Goal: Understand site structure: Understand site structure

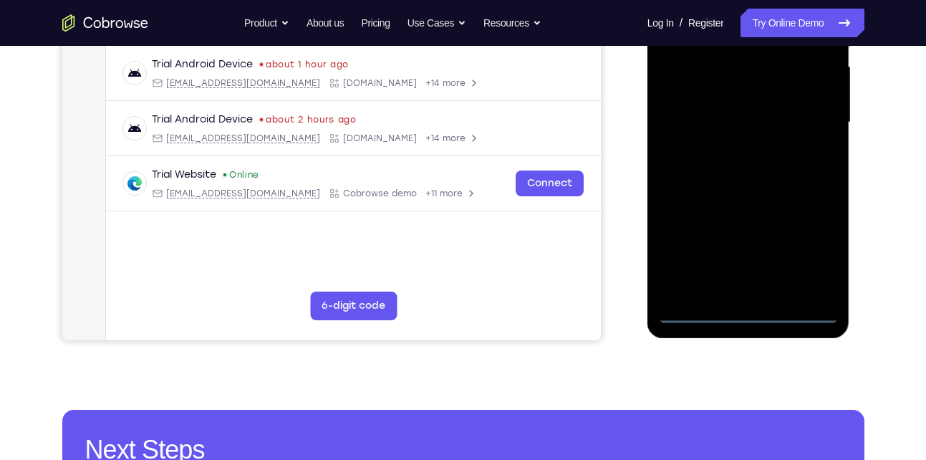
scroll to position [327, 0]
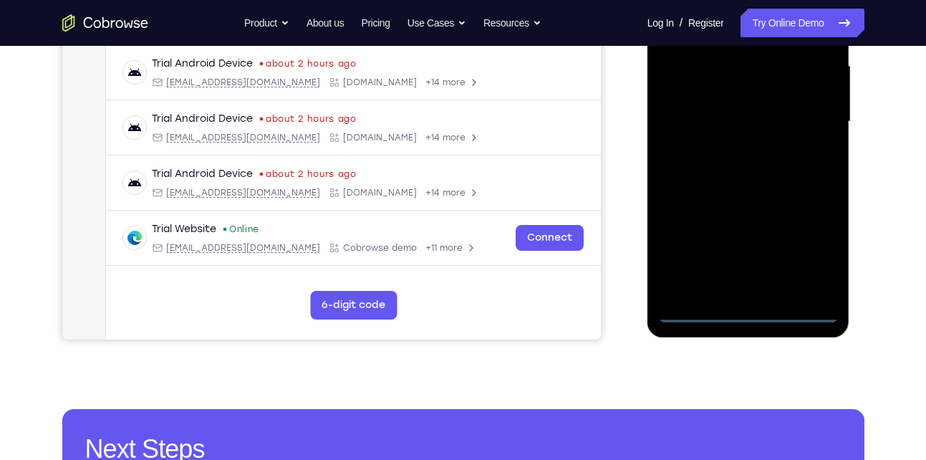
click at [751, 311] on div at bounding box center [748, 121] width 180 height 401
click at [818, 248] on div at bounding box center [748, 121] width 180 height 401
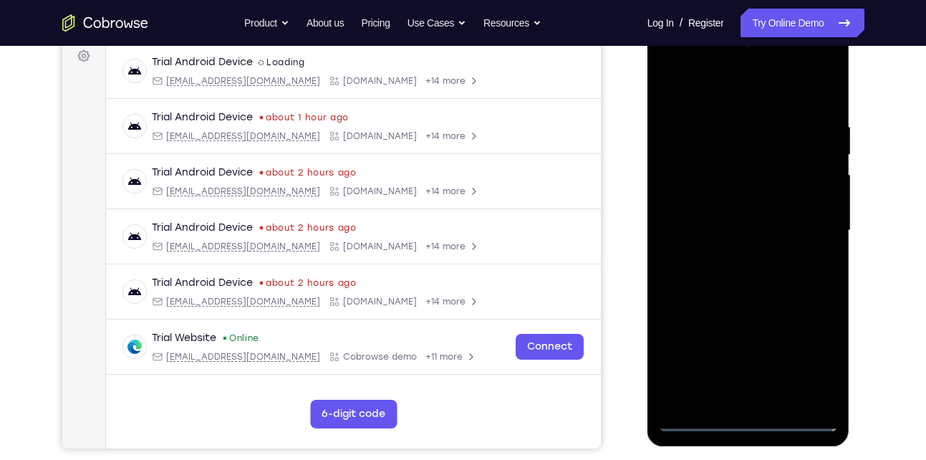
scroll to position [217, 0]
click at [716, 88] on div at bounding box center [748, 231] width 180 height 401
click at [801, 229] on div at bounding box center [748, 231] width 180 height 401
click at [732, 260] on div at bounding box center [748, 231] width 180 height 401
click at [732, 217] on div at bounding box center [748, 231] width 180 height 401
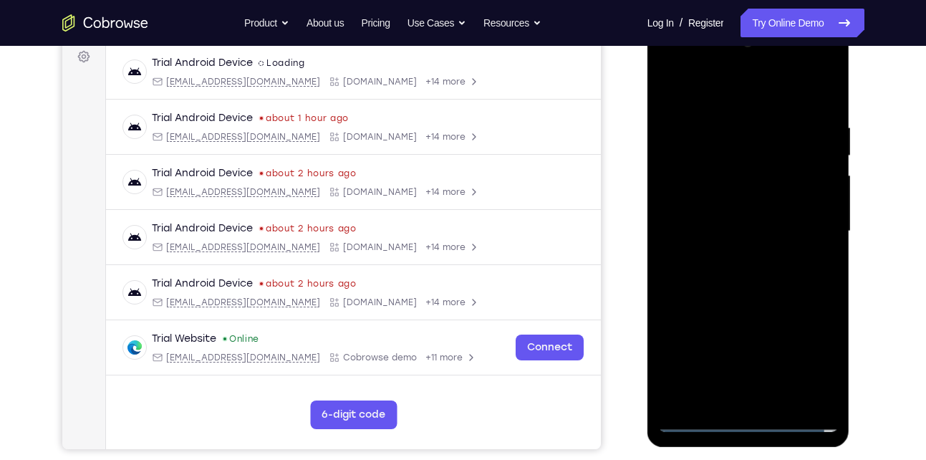
click at [710, 202] on div at bounding box center [748, 231] width 180 height 401
click at [706, 236] on div at bounding box center [748, 231] width 180 height 401
click at [713, 284] on div at bounding box center [748, 231] width 180 height 401
click at [725, 273] on div at bounding box center [748, 231] width 180 height 401
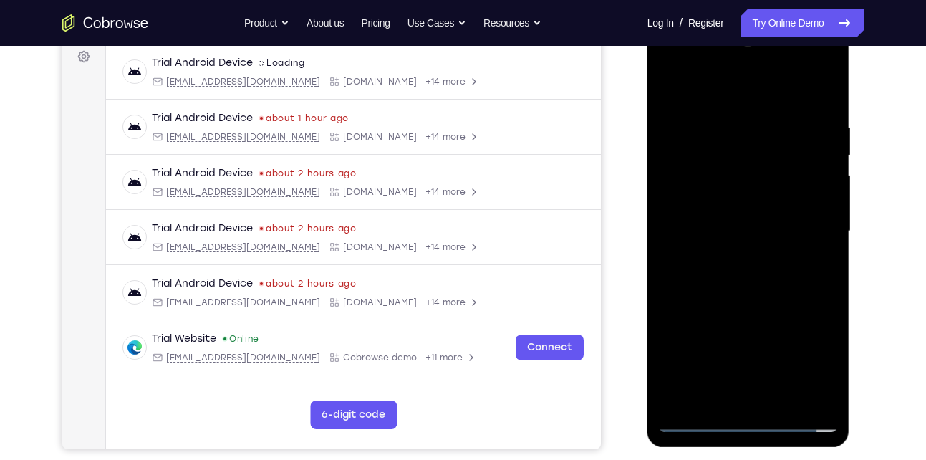
click at [801, 87] on div at bounding box center [748, 231] width 180 height 401
click at [760, 294] on div at bounding box center [748, 231] width 180 height 401
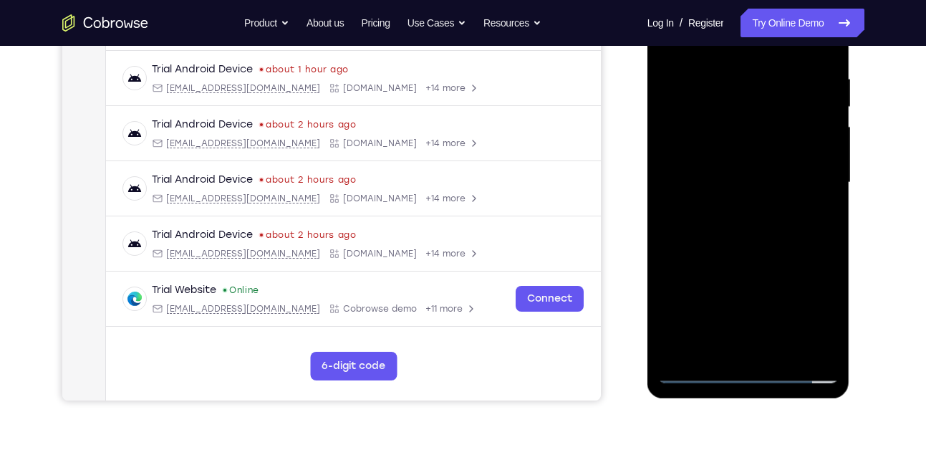
scroll to position [268, 0]
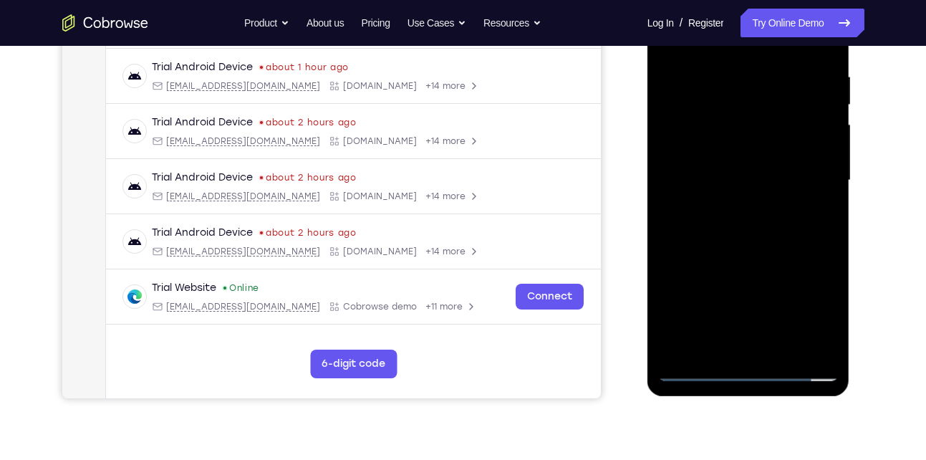
drag, startPoint x: 746, startPoint y: 257, endPoint x: 751, endPoint y: 208, distance: 49.0
click at [751, 208] on div at bounding box center [748, 180] width 180 height 401
click at [826, 198] on div at bounding box center [748, 180] width 180 height 401
click at [663, 200] on div at bounding box center [748, 180] width 180 height 401
click at [825, 198] on div at bounding box center [748, 180] width 180 height 401
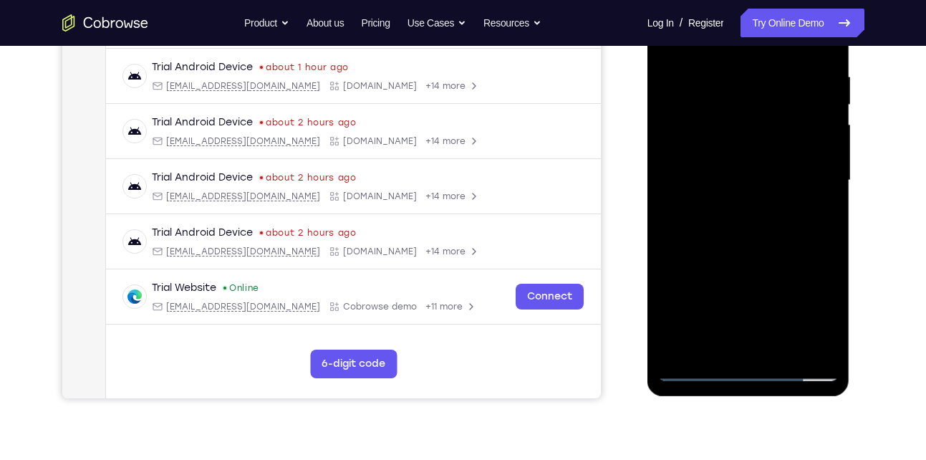
click at [825, 198] on div at bounding box center [748, 180] width 180 height 401
click at [748, 188] on div at bounding box center [748, 180] width 180 height 401
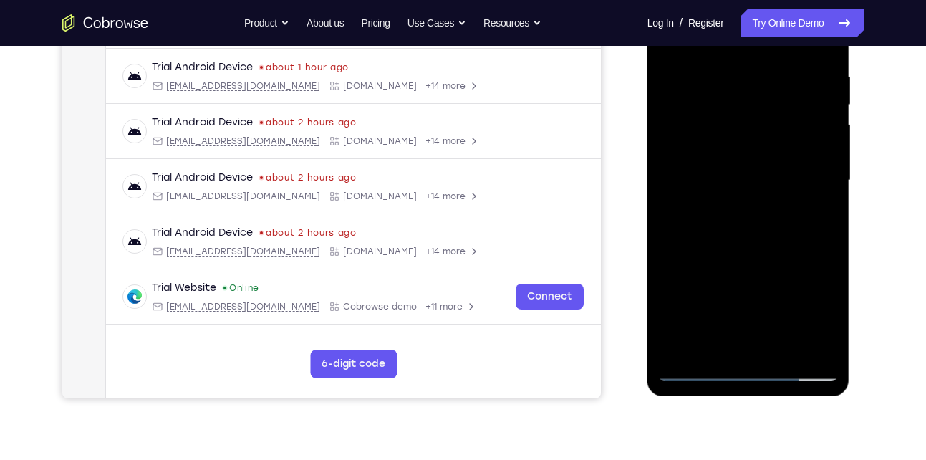
drag, startPoint x: 741, startPoint y: 229, endPoint x: 759, endPoint y: 146, distance: 85.0
click at [759, 146] on div at bounding box center [748, 180] width 180 height 401
click at [829, 117] on div at bounding box center [748, 180] width 180 height 401
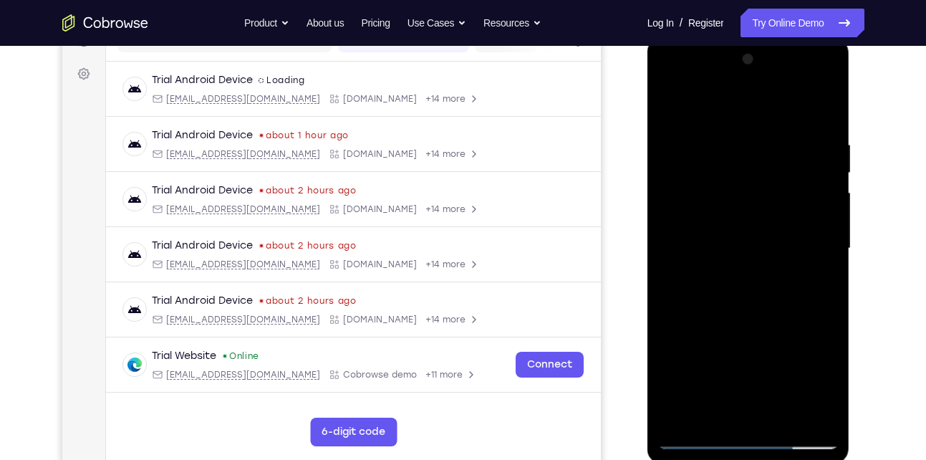
scroll to position [199, 0]
drag, startPoint x: 760, startPoint y: 146, endPoint x: 741, endPoint y: 227, distance: 83.2
click at [741, 227] on div at bounding box center [748, 249] width 180 height 401
click at [832, 267] on div at bounding box center [748, 249] width 180 height 401
drag, startPoint x: 761, startPoint y: 239, endPoint x: 729, endPoint y: 321, distance: 87.5
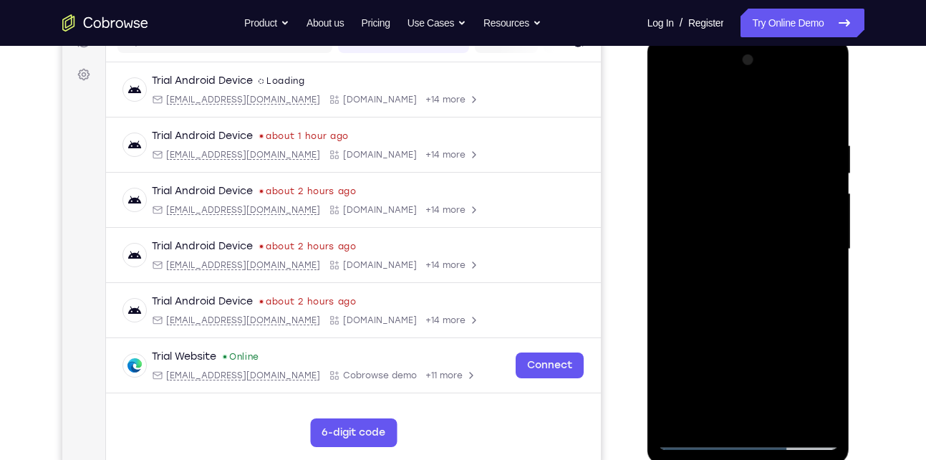
click at [729, 321] on div at bounding box center [748, 249] width 180 height 401
click at [768, 134] on div at bounding box center [748, 249] width 180 height 401
click at [823, 415] on div at bounding box center [748, 249] width 180 height 401
click at [804, 415] on div at bounding box center [748, 249] width 180 height 401
click at [814, 246] on div at bounding box center [748, 249] width 180 height 401
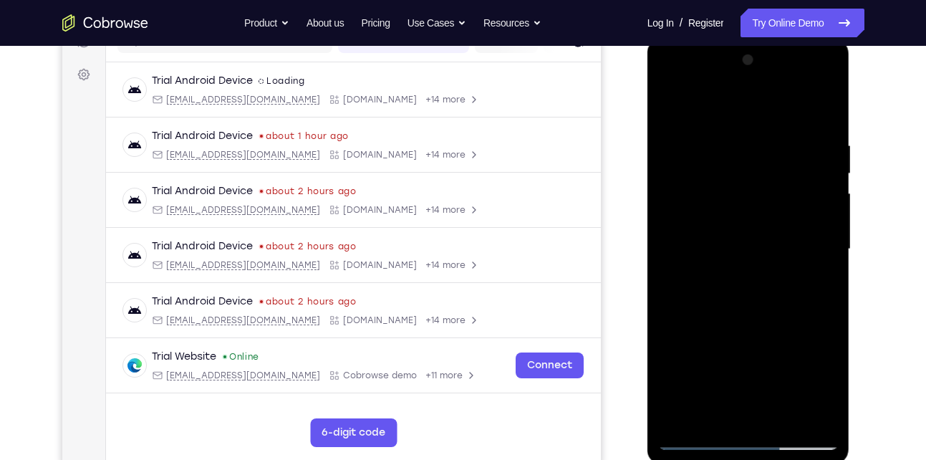
click at [822, 108] on div at bounding box center [748, 249] width 180 height 401
click at [780, 415] on div at bounding box center [748, 249] width 180 height 401
click at [736, 329] on div at bounding box center [748, 249] width 180 height 401
click at [751, 304] on div at bounding box center [748, 249] width 180 height 401
click at [725, 382] on div at bounding box center [748, 249] width 180 height 401
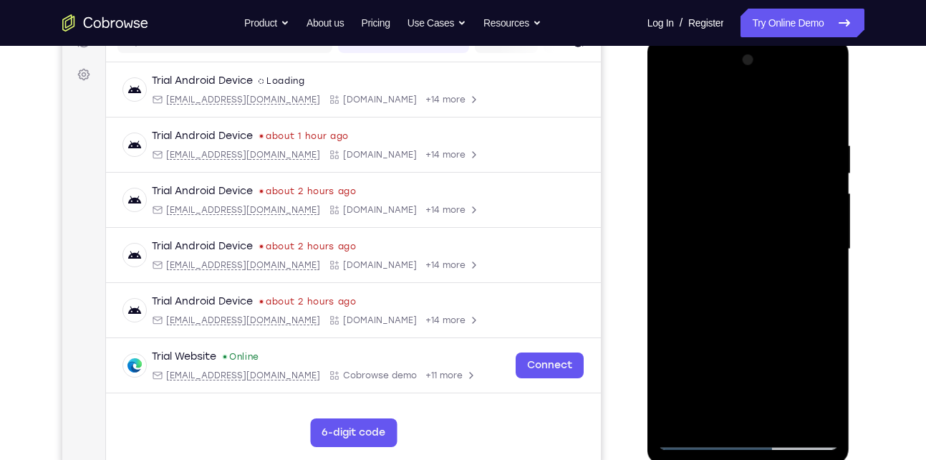
click at [802, 381] on div at bounding box center [748, 249] width 180 height 401
click at [719, 273] on div at bounding box center [748, 249] width 180 height 401
click at [667, 104] on div at bounding box center [748, 249] width 180 height 401
click at [743, 243] on div at bounding box center [748, 249] width 180 height 401
click at [736, 382] on div at bounding box center [748, 249] width 180 height 401
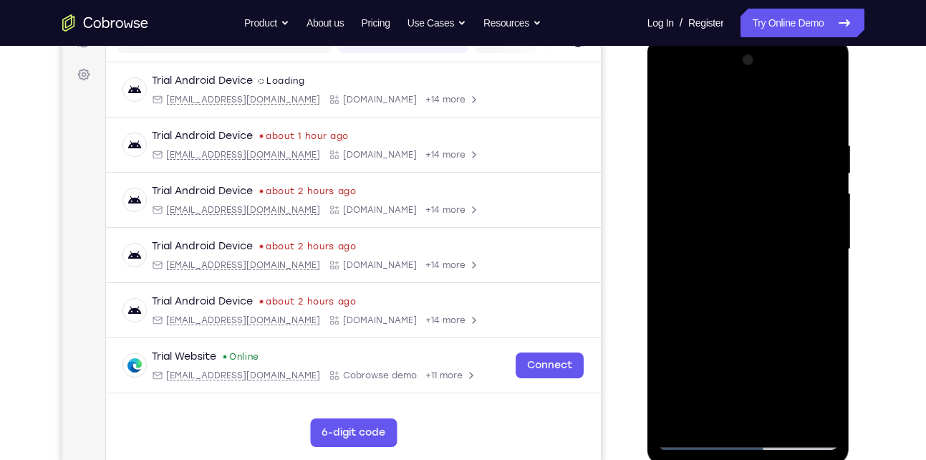
click at [738, 382] on div at bounding box center [748, 249] width 180 height 401
click at [701, 259] on div at bounding box center [748, 249] width 180 height 401
click at [664, 107] on div at bounding box center [748, 249] width 180 height 401
click at [719, 279] on div at bounding box center [748, 249] width 180 height 401
click at [712, 410] on div at bounding box center [748, 249] width 180 height 401
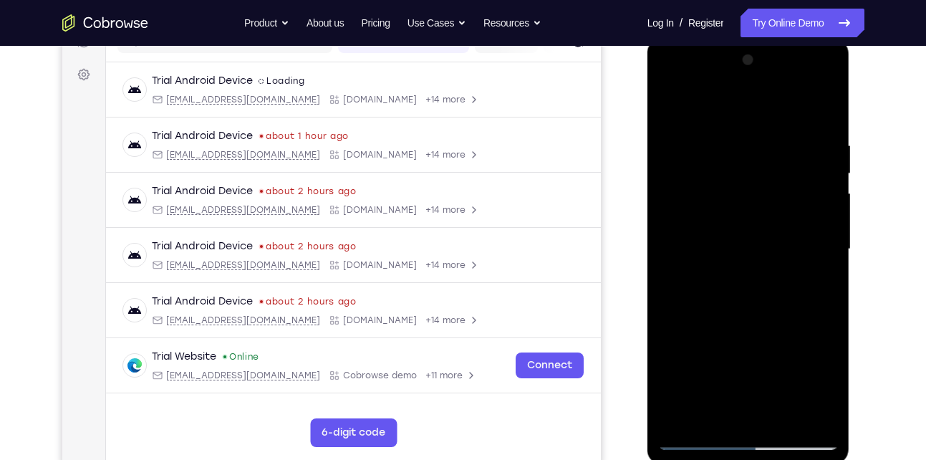
click at [693, 259] on div at bounding box center [748, 249] width 180 height 401
click at [695, 378] on div at bounding box center [748, 249] width 180 height 401
click at [716, 411] on div at bounding box center [748, 249] width 180 height 401
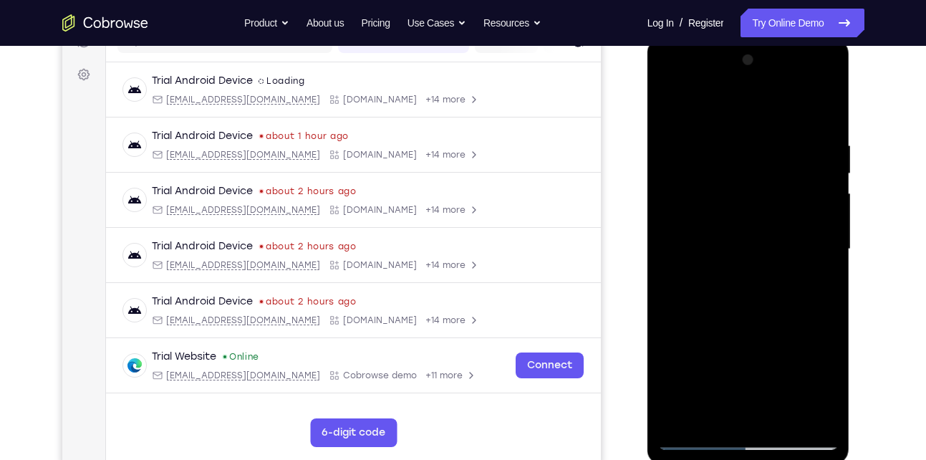
click at [667, 102] on div at bounding box center [748, 249] width 180 height 401
drag, startPoint x: 734, startPoint y: 342, endPoint x: 752, endPoint y: 296, distance: 49.2
click at [752, 296] on div at bounding box center [748, 249] width 180 height 401
drag, startPoint x: 739, startPoint y: 363, endPoint x: 775, endPoint y: 249, distance: 120.1
click at [775, 249] on div at bounding box center [748, 249] width 180 height 401
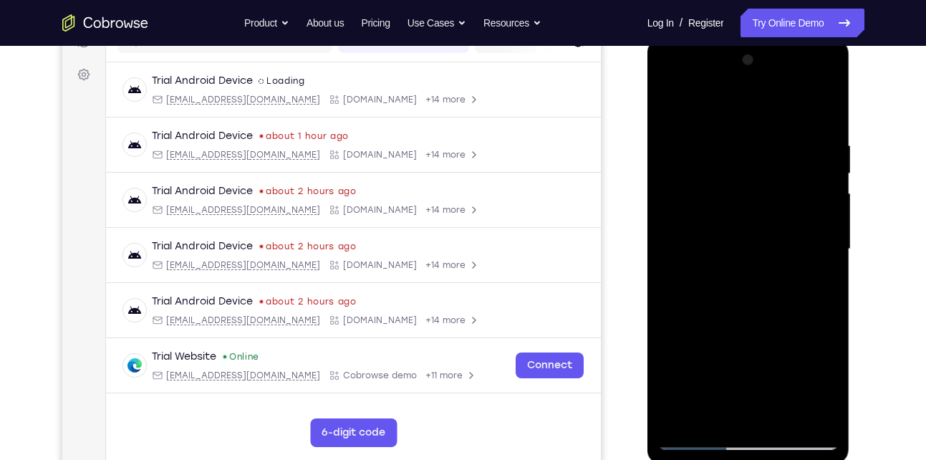
drag, startPoint x: 742, startPoint y: 367, endPoint x: 758, endPoint y: 273, distance: 95.1
click at [758, 273] on div at bounding box center [748, 249] width 180 height 401
drag, startPoint x: 728, startPoint y: 369, endPoint x: 739, endPoint y: 271, distance: 98.1
click at [739, 271] on div at bounding box center [748, 249] width 180 height 401
drag, startPoint x: 747, startPoint y: 271, endPoint x: 706, endPoint y: 393, distance: 127.7
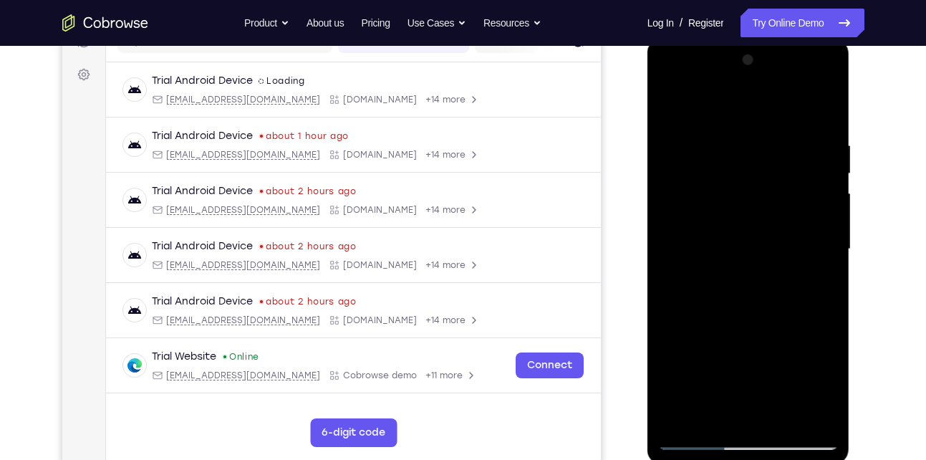
click at [706, 393] on div at bounding box center [748, 249] width 180 height 401
click at [678, 102] on div at bounding box center [748, 249] width 180 height 401
click at [722, 122] on div at bounding box center [748, 249] width 180 height 401
click at [824, 232] on div at bounding box center [748, 249] width 180 height 401
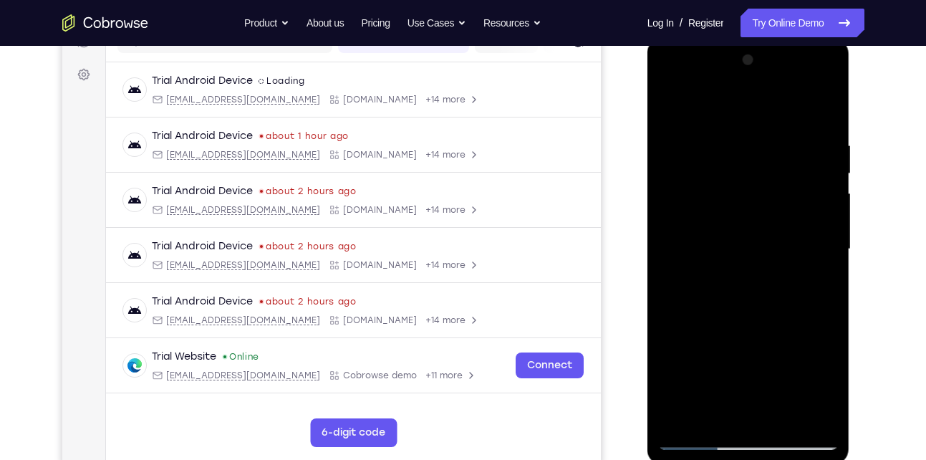
click at [824, 232] on div at bounding box center [748, 249] width 180 height 401
click at [808, 241] on div at bounding box center [748, 249] width 180 height 401
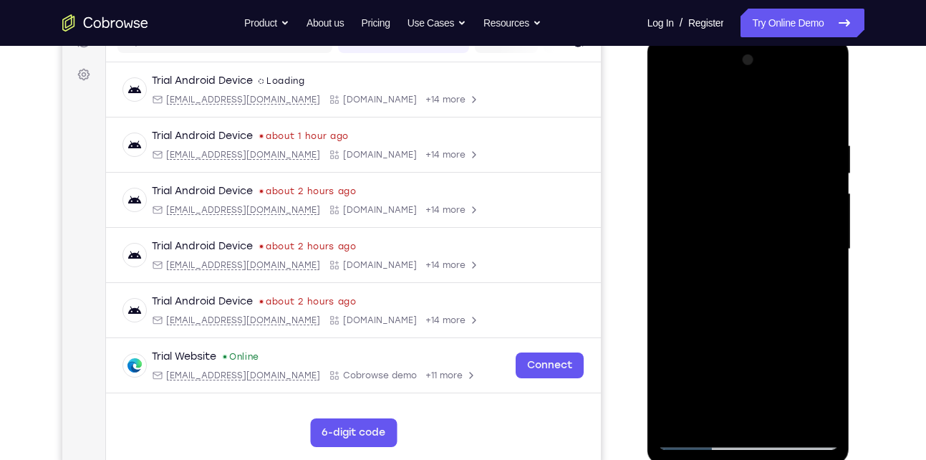
click at [808, 241] on div at bounding box center [748, 249] width 180 height 401
click at [821, 107] on div at bounding box center [748, 249] width 180 height 401
drag, startPoint x: 801, startPoint y: 140, endPoint x: 701, endPoint y: 124, distance: 101.5
click at [701, 124] on div at bounding box center [748, 249] width 180 height 401
drag, startPoint x: 807, startPoint y: 145, endPoint x: 693, endPoint y: 146, distance: 113.9
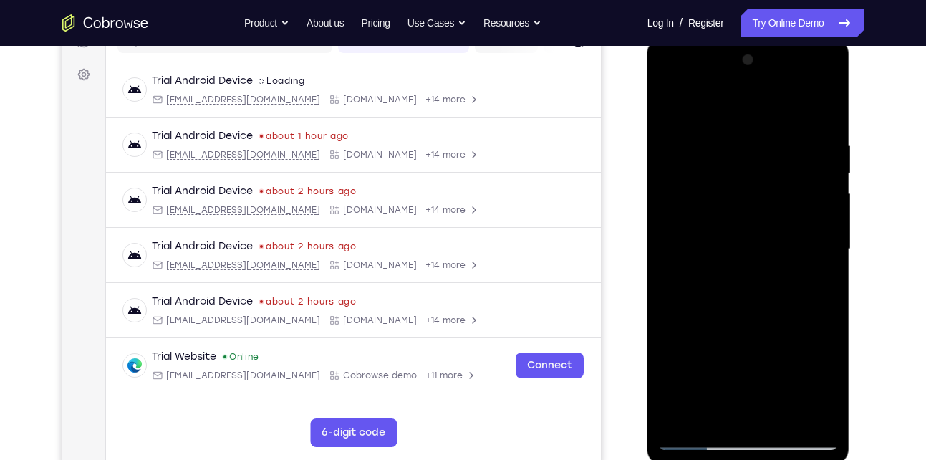
click at [693, 146] on div at bounding box center [748, 249] width 180 height 401
click at [781, 140] on div at bounding box center [748, 249] width 180 height 401
click at [804, 413] on div at bounding box center [748, 249] width 180 height 401
click at [827, 106] on div at bounding box center [748, 249] width 180 height 401
click at [685, 414] on div at bounding box center [748, 249] width 180 height 401
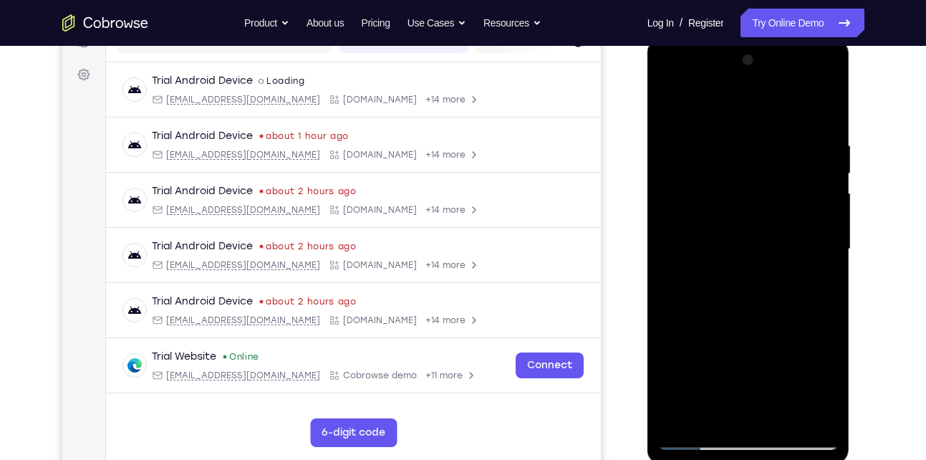
click at [757, 129] on div at bounding box center [748, 249] width 180 height 401
click at [828, 252] on div at bounding box center [748, 249] width 180 height 401
click at [828, 232] on div at bounding box center [748, 249] width 180 height 401
click at [822, 110] on div at bounding box center [748, 249] width 180 height 401
click at [609, 115] on div "Your Support Agent Your Customer Web iOS Android" at bounding box center [463, 202] width 802 height 529
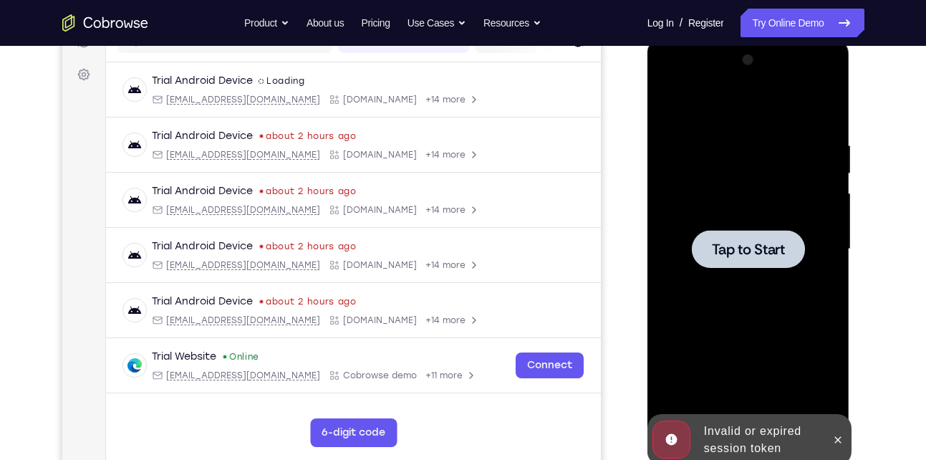
click at [704, 267] on div at bounding box center [748, 249] width 113 height 38
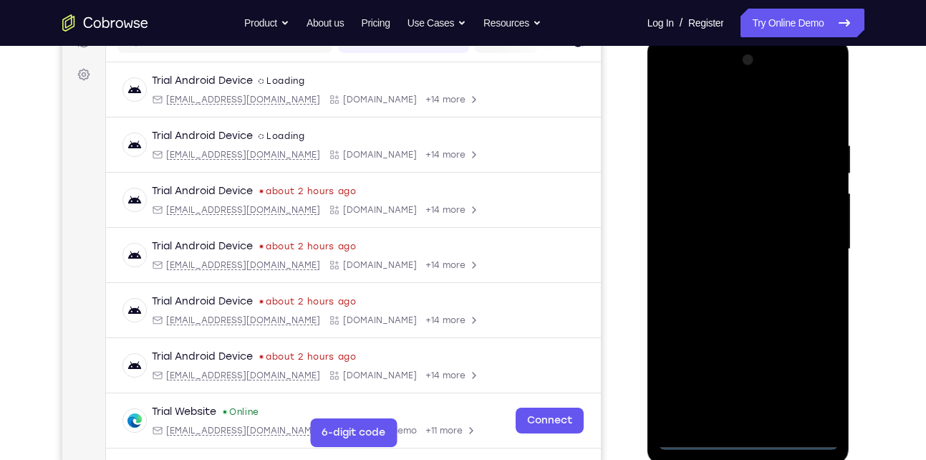
click at [745, 443] on div at bounding box center [748, 249] width 180 height 401
